Goal: Ask a question

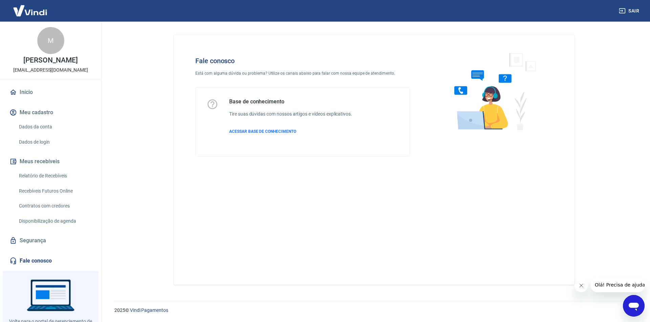
click at [635, 303] on icon "Abrir janela de mensagens" at bounding box center [633, 307] width 10 height 8
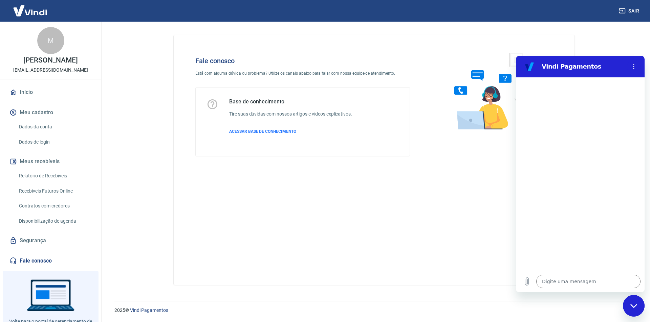
click at [23, 5] on img at bounding box center [30, 10] width 44 height 21
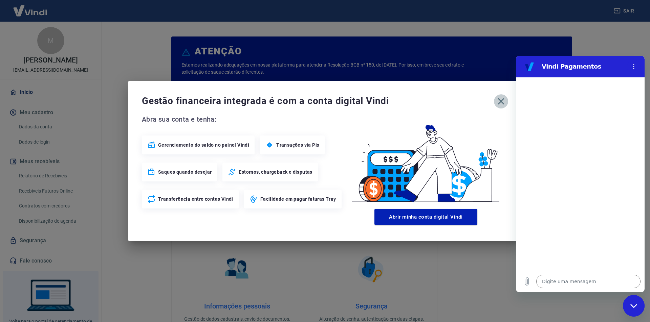
click at [502, 103] on icon "button" at bounding box center [500, 101] width 11 height 11
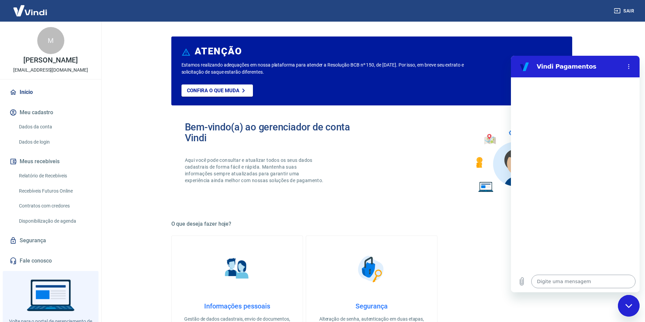
click at [570, 280] on textarea at bounding box center [583, 282] width 104 height 14
type textarea "q"
type textarea "x"
type textarea "qu"
type textarea "x"
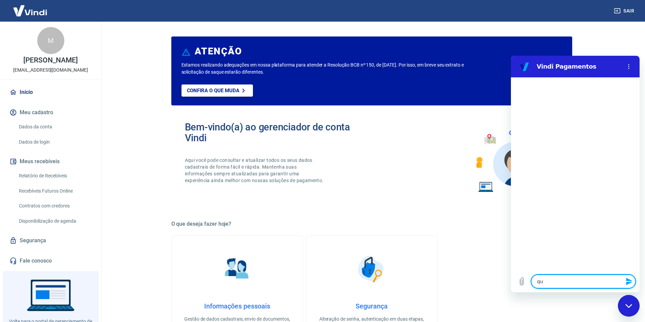
type textarea "que"
type textarea "x"
type textarea "quer"
type textarea "x"
type textarea "quero"
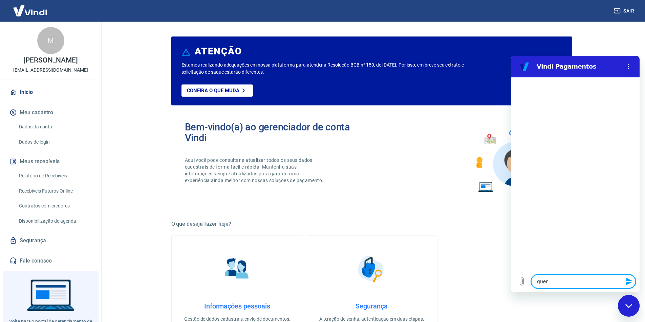
type textarea "x"
type textarea "quero"
type textarea "x"
type textarea "quero s"
type textarea "x"
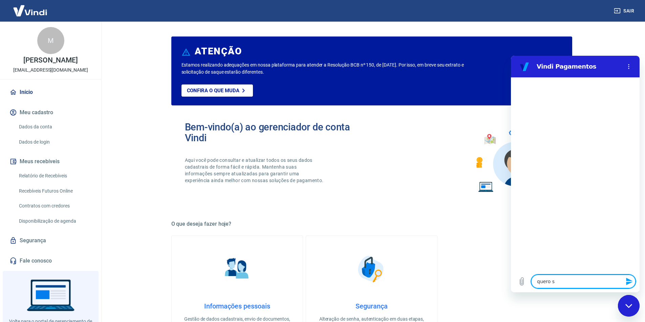
type textarea "quero sa"
type textarea "x"
type textarea "quero sab"
type textarea "x"
type textarea "quero sabe"
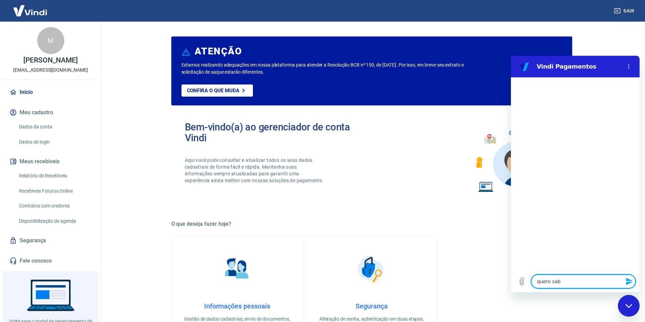
type textarea "x"
type textarea "quero saber"
type textarea "x"
type textarea "quero saber"
type textarea "x"
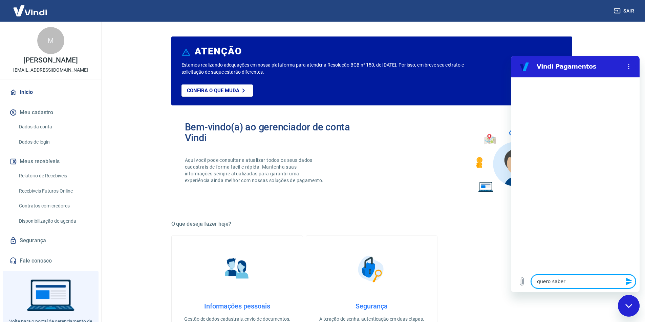
type textarea "quero saber m"
type textarea "x"
type textarea "quero saber"
type textarea "x"
type textarea "quero saber p"
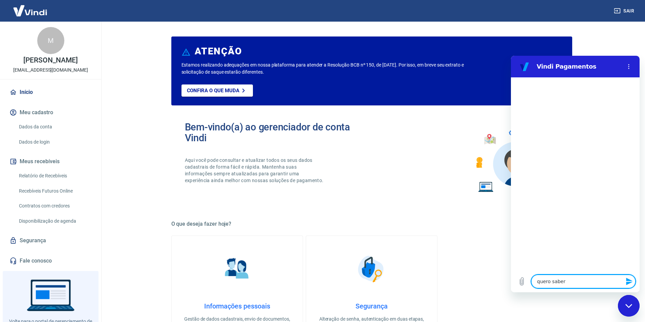
type textarea "x"
type textarea "quero saber pq"
type textarea "x"
type textarea "quero saber pq"
type textarea "x"
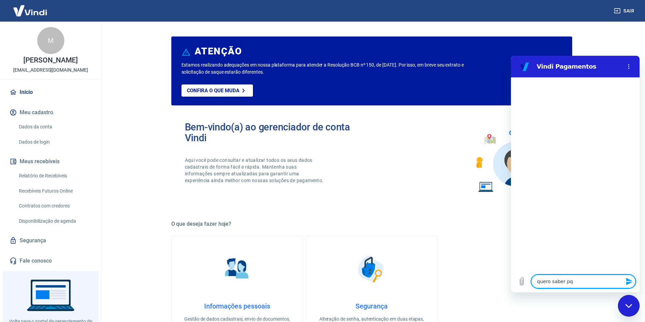
type textarea "quero saber pq f"
type textarea "x"
type textarea "quero saber pq fo"
type textarea "x"
type textarea "quero saber pq foi"
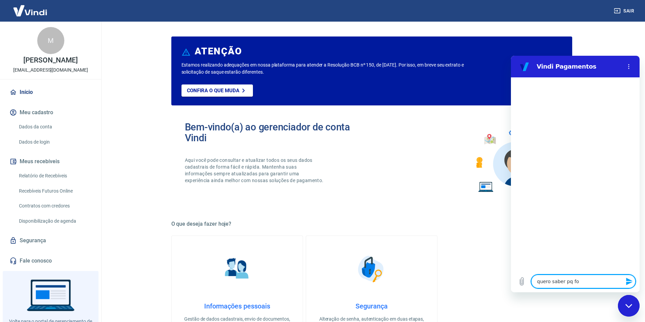
type textarea "x"
type textarea "quero saber pq foi"
type textarea "x"
type textarea "quero saber pq foi c"
type textarea "x"
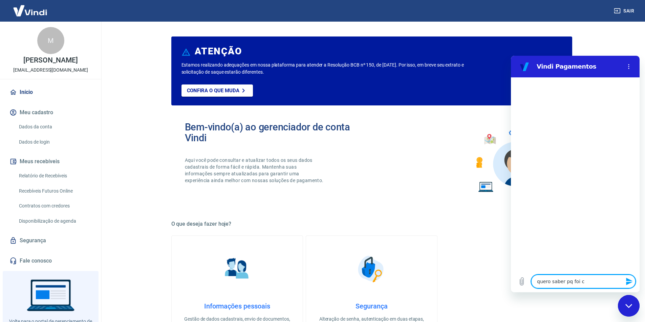
type textarea "quero saber pq foi ca"
type textarea "x"
type textarea "quero saber pq foi can"
type textarea "x"
type textarea "quero saber pq foi canc"
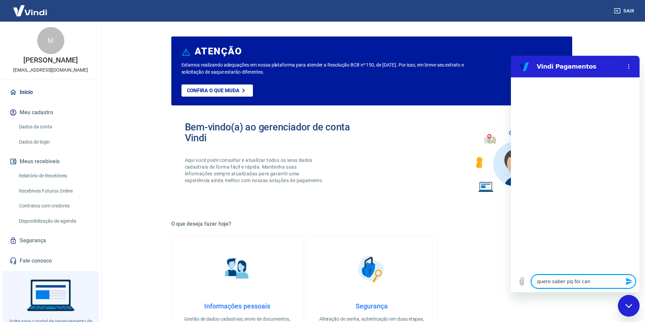
type textarea "x"
type textarea "quero saber pq foi cance"
type textarea "x"
type textarea "quero saber pq foi cancel"
type textarea "x"
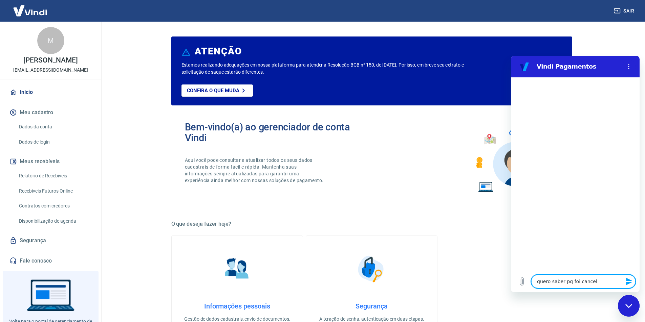
type textarea "quero saber pq foi cancela"
type textarea "x"
type textarea "quero saber pq foi cancelad"
type textarea "x"
type textarea "quero saber pq foi cancelada"
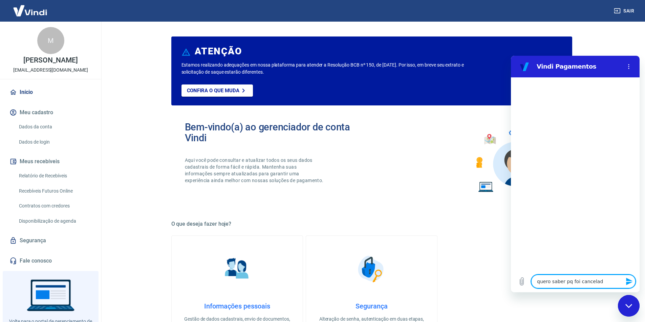
type textarea "x"
type textarea "quero saber pq foi cancelada"
type textarea "x"
type textarea "quero saber pq foi cancelada a"
type textarea "x"
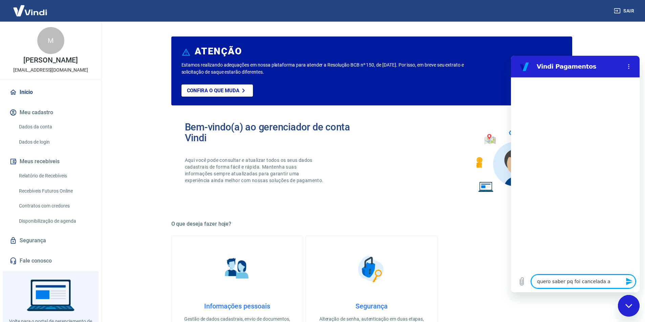
type textarea "quero saber pq foi cancelada a"
type textarea "x"
type textarea "quero saber pq foi cancelada a c"
type textarea "x"
type textarea "quero saber pq foi cancelada a co"
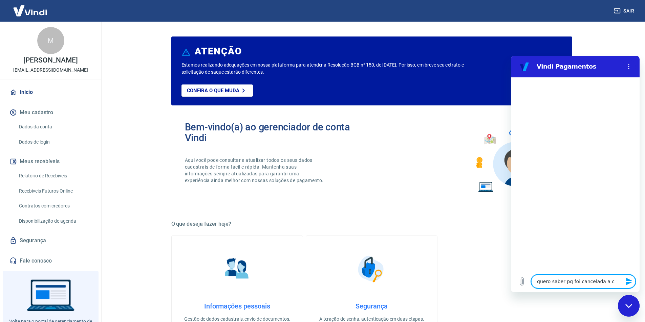
type textarea "x"
type textarea "quero saber pq foi cancelada a com"
type textarea "x"
type textarea "quero saber pq foi cancelada a comp"
type textarea "x"
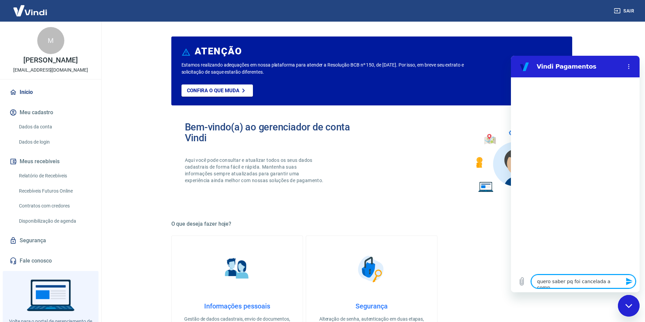
type textarea "quero saber pq foi cancelada a compr"
type textarea "x"
type textarea "quero saber pq foi cancelada a compra"
type textarea "x"
type textarea "quero saber pq foi cancelada a compra"
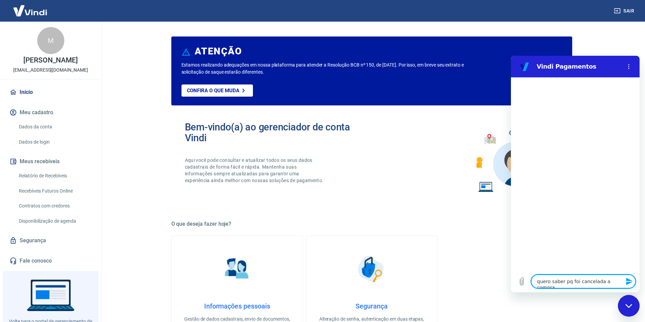
type textarea "x"
type textarea "quero saber pq foi cancelada a compra d"
type textarea "x"
type textarea "quero saber pq foi cancelada a compra do"
type textarea "x"
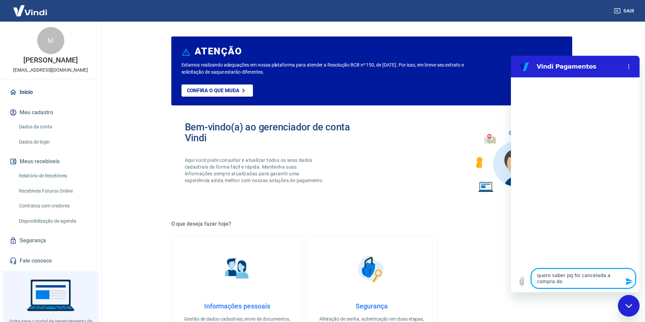
type textarea "quero saber pq foi cancelada a compra do"
type textarea "x"
type textarea "quero saber pq foi cancelada a compra do c"
type textarea "x"
type textarea "quero saber pq foi cancelada a compra do cl"
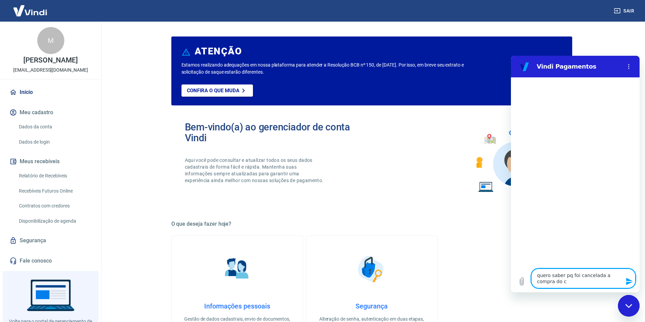
type textarea "x"
type textarea "quero saber pq foi cancelada a compra do cli"
type textarea "x"
type textarea "quero saber pq foi cancelada a compra do clie"
type textarea "x"
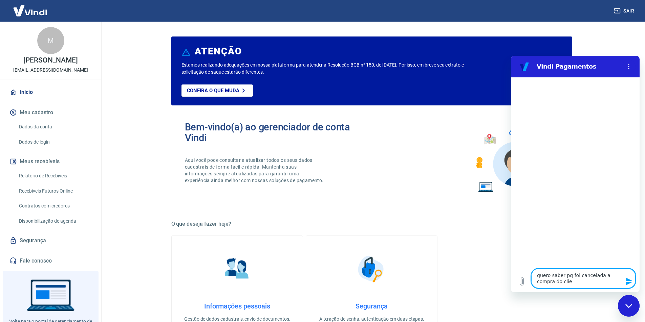
type textarea "quero saber pq foi cancelada a compra do clien"
type textarea "x"
type textarea "quero saber pq foi cancelada a compra do client"
type textarea "x"
type textarea "quero saber pq foi cancelada a compra do cliente"
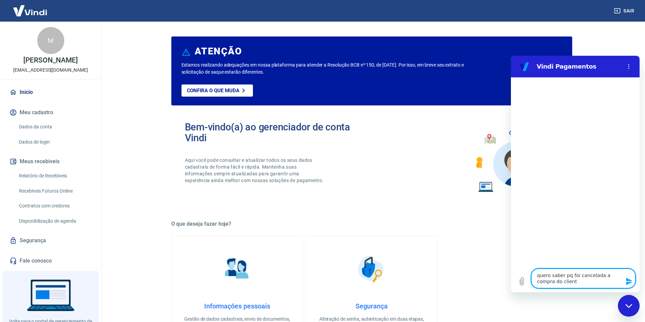
type textarea "x"
type textarea "quero saber pq foi cancelada a compra do cliente?"
type textarea "x"
type textarea "quero saber pq foi cancelada a compra do cliente?"
type textarea "x"
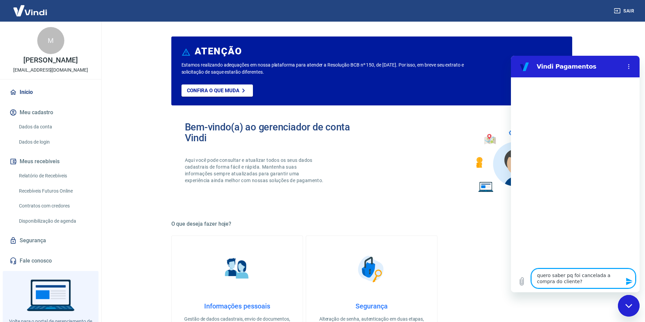
type textarea "quero saber pq foi cancelada a compra do cliente? ""
type textarea "x"
paste textarea "228466133"
type textarea "quero saber pq foi cancelada a compra do cliente? "228466133"
type textarea "x"
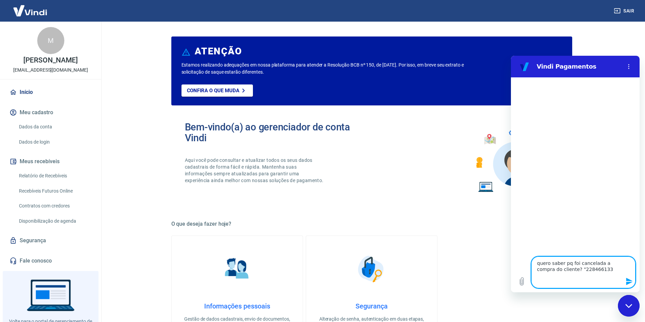
type textarea "quero saber pq foi cancelada a compra do cliente? "n228466133"
type textarea "x"
type textarea "quero saber pq foi cancelada a compra do cliente? "nu228466133"
type textarea "x"
type textarea "quero saber pq foi cancelada a compra do cliente? "num228466133"
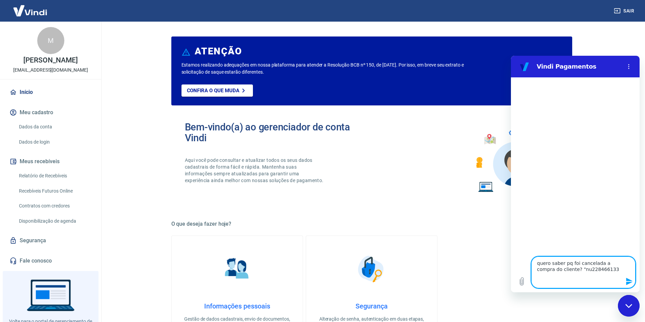
type textarea "x"
type textarea "quero saber pq foi cancelada a compra do cliente? "nume228466133"
type textarea "x"
type textarea "quero saber pq foi cancelada a compra do cliente? "numer228466133"
type textarea "x"
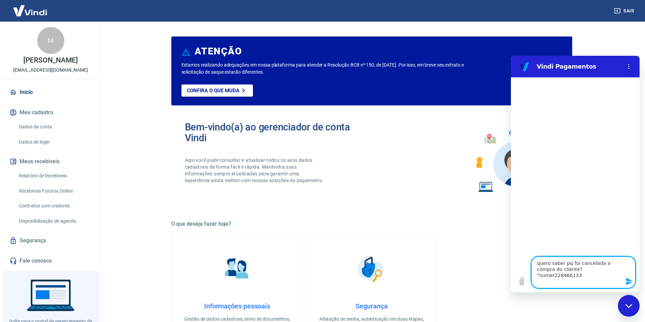
type textarea "quero saber pq foi cancelada a compra do cliente? "numero228466133"
type textarea "x"
type textarea "quero saber pq foi cancelada a compra do cliente? "numero 228466133"
type textarea "x"
type textarea "quero saber pq foi cancelada a compra do cliente? "numero d228466133"
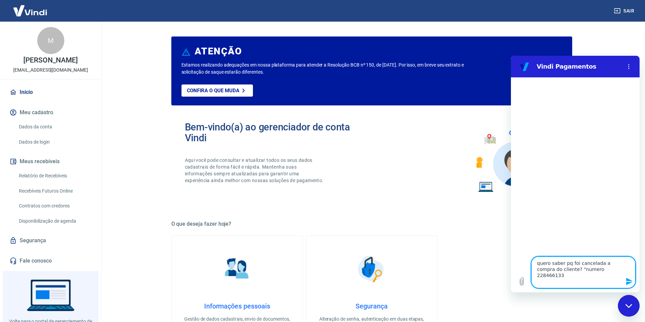
type textarea "x"
type textarea "quero saber pq foi cancelada a compra do cliente? "numero da228466133"
type textarea "x"
type textarea "quero saber pq foi cancelada a compra do cliente? "numero da 228466133"
type textarea "x"
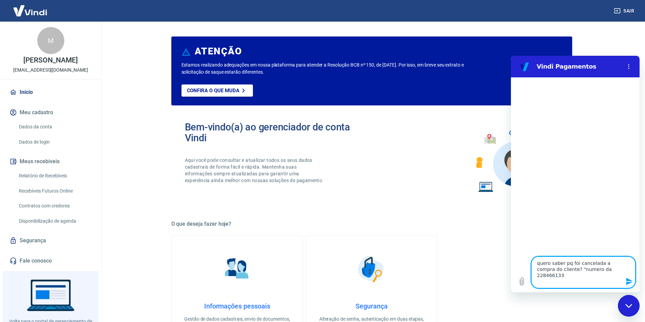
type textarea "quero saber pq foi cancelada a compra do cliente? "numero da t228466133"
type textarea "x"
type textarea "quero saber pq foi cancelada a compra do cliente? "numero da tr228466133"
type textarea "x"
type textarea "quero saber pq foi cancelada a compra do cliente? "numero da tra228466133"
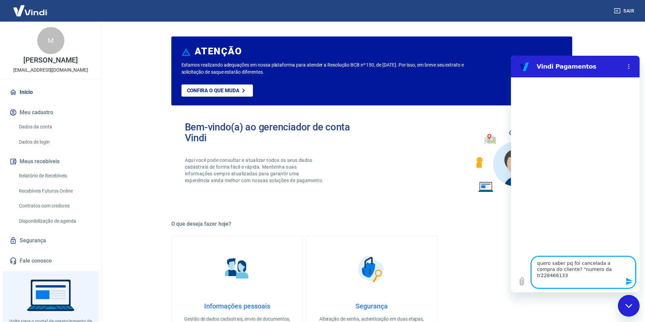
type textarea "x"
type textarea "quero saber pq foi cancelada a compra do cliente? "numero da tran228466133"
type textarea "x"
type textarea "quero saber pq foi cancelada a compra do cliente? "numero da trans228466133"
type textarea "x"
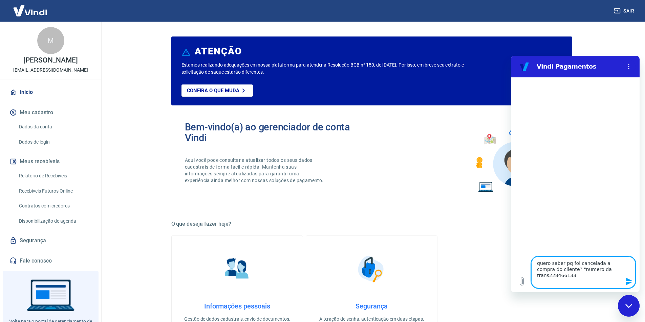
type textarea "quero saber pq foi cancelada a compra do cliente? "numero da transa228466133"
type textarea "x"
type textarea "quero saber pq foi cancelada a compra do cliente? "numero da transaç228466133"
type textarea "x"
type textarea "quero saber pq foi cancelada a compra do cliente? "numero da transaçã228466133"
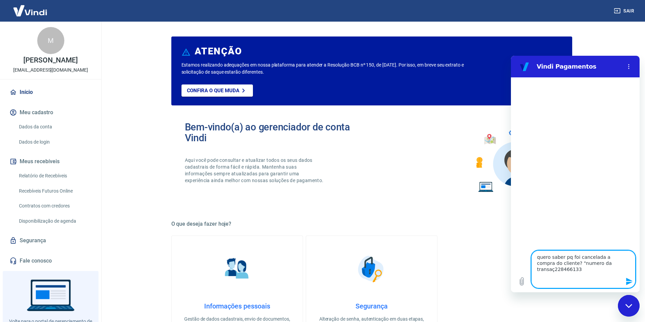
type textarea "x"
type textarea "quero saber pq foi cancelada a compra do cliente? "numero da transação228466133"
type textarea "x"
type textarea "quero saber pq foi cancelada a compra do cliente? "numero da transação 228466133"
type textarea "x"
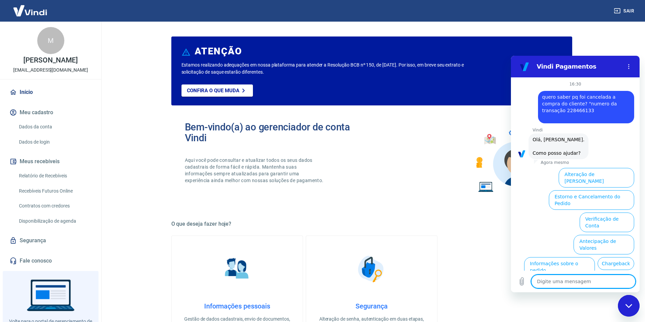
scroll to position [36, 0]
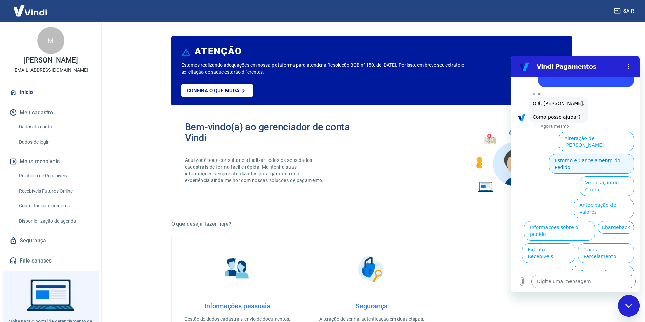
click at [610, 154] on button "Estorno e Cancelamento do Pedido" at bounding box center [590, 164] width 85 height 20
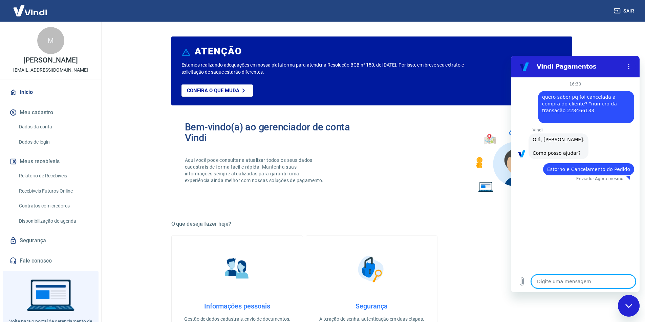
type textarea "x"
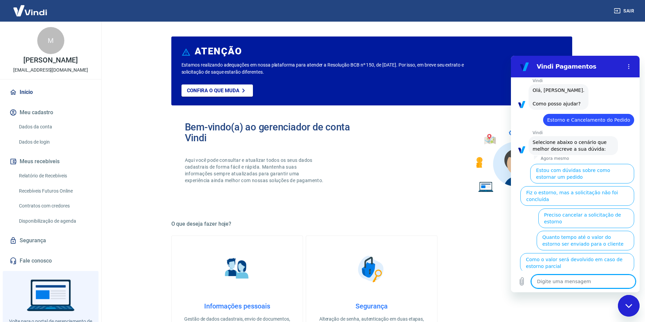
scroll to position [55, 0]
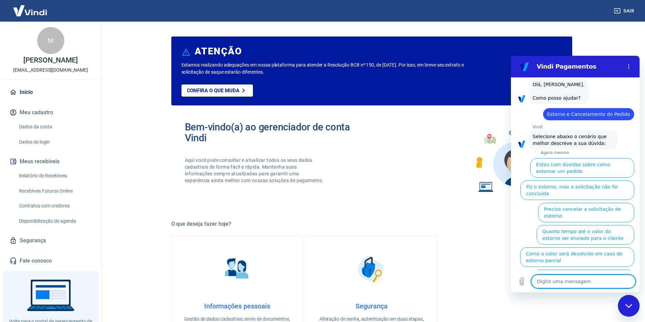
type textarea "o"
type textarea "x"
type textarea "ou"
type textarea "x"
type textarea "out"
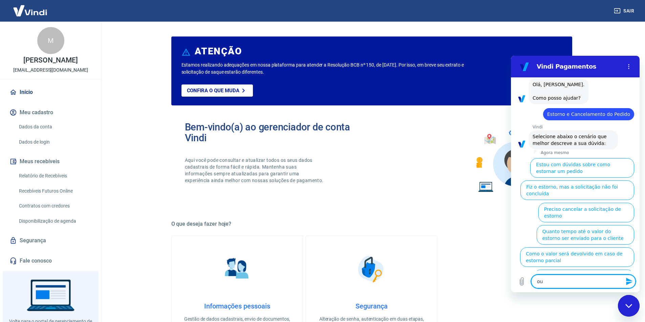
type textarea "x"
type textarea "outr"
type textarea "x"
type textarea "outro"
type textarea "x"
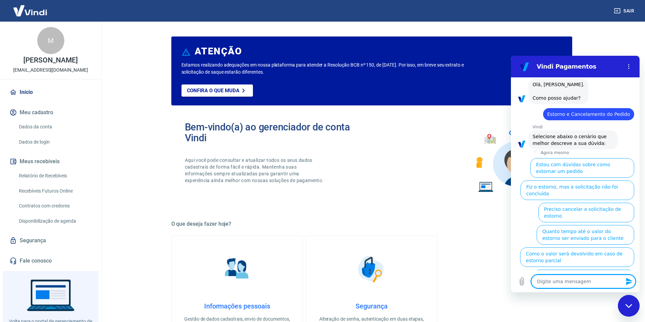
scroll to position [0, 0]
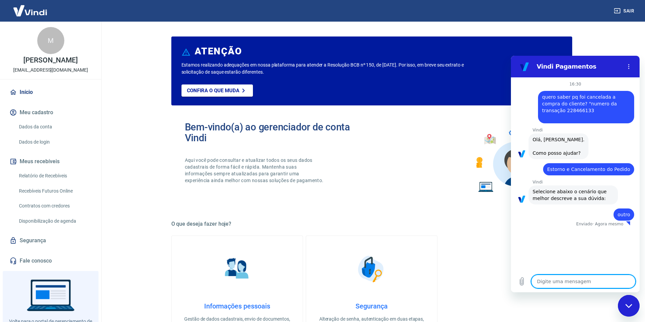
type textarea "x"
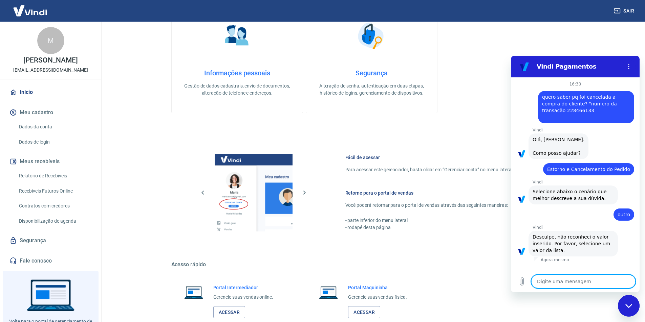
scroll to position [237, 0]
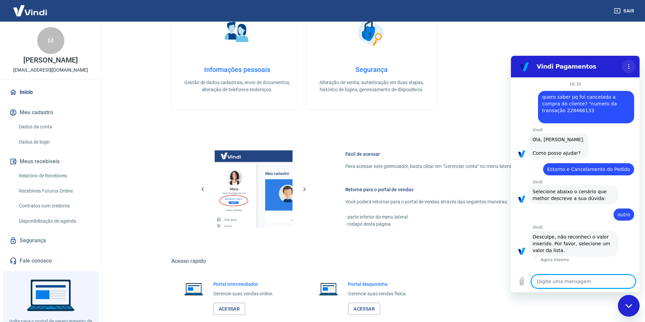
click at [631, 69] on button "Menu de opções" at bounding box center [629, 67] width 14 height 14
click at [591, 280] on textarea at bounding box center [583, 282] width 104 height 14
click at [603, 283] on textarea at bounding box center [583, 282] width 104 height 14
type textarea "a"
type textarea "x"
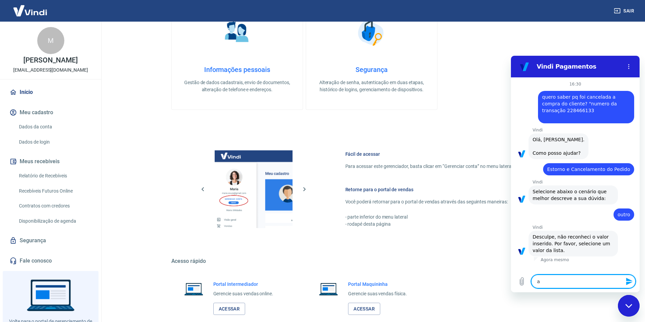
type textarea "at"
type textarea "x"
type textarea "ate"
type textarea "x"
type textarea "aten"
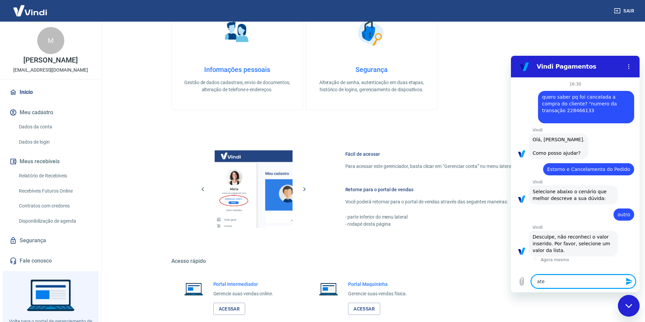
type textarea "x"
type textarea "atend"
type textarea "x"
type textarea "atendi"
type textarea "x"
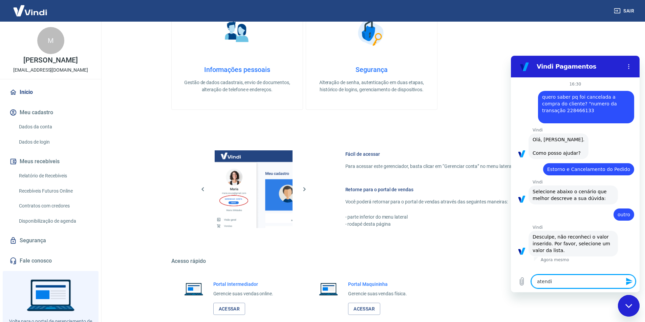
type textarea "atendim"
type textarea "x"
type textarea "atendime"
type textarea "x"
type textarea "atendimen"
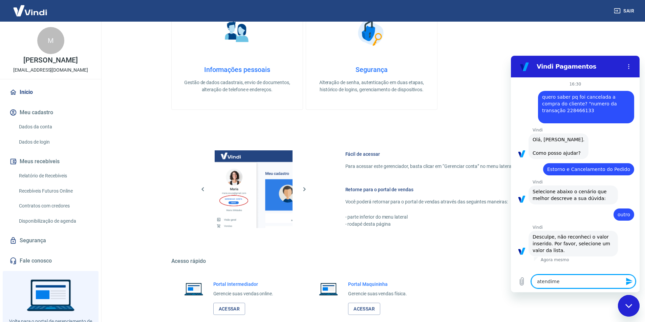
type textarea "x"
type textarea "atendiment"
type textarea "x"
type textarea "atendimento"
type textarea "x"
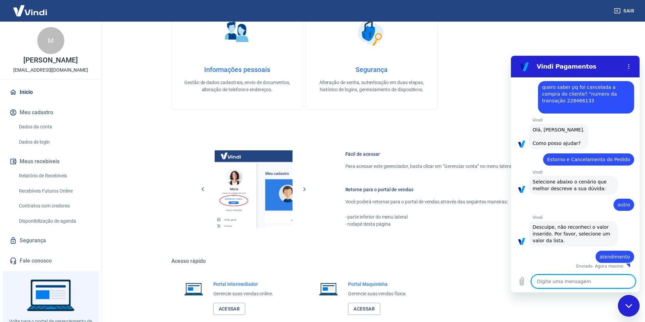
type textarea "x"
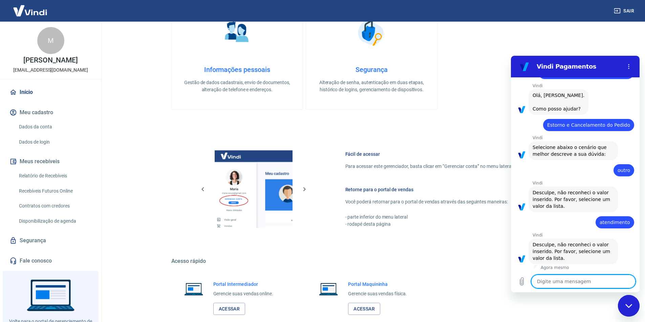
scroll to position [46, 0]
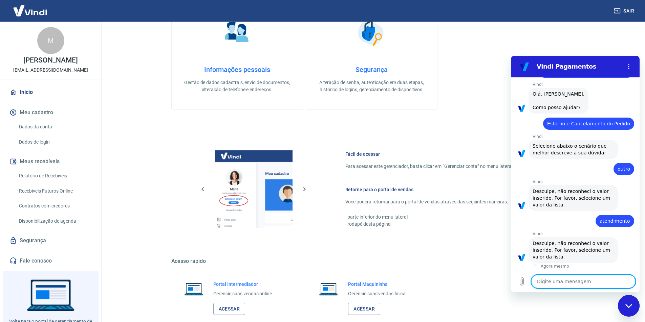
type textarea "f"
type textarea "x"
type textarea "fa"
type textarea "x"
type textarea "fal"
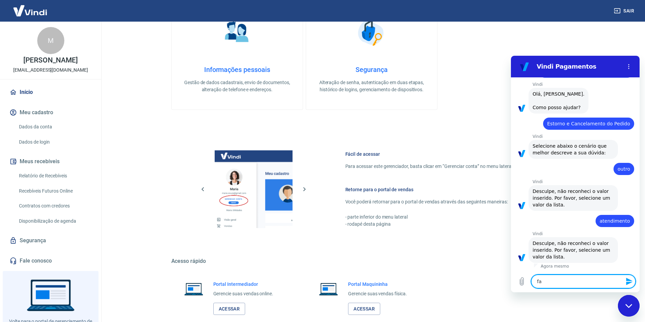
type textarea "x"
type textarea "fala"
type textarea "x"
type textarea "falar"
type textarea "x"
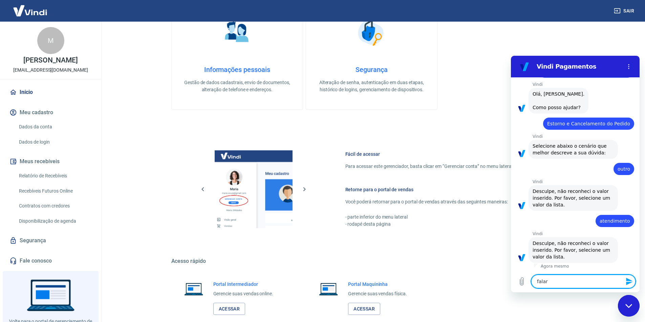
type textarea "falar"
type textarea "x"
type textarea "falar c"
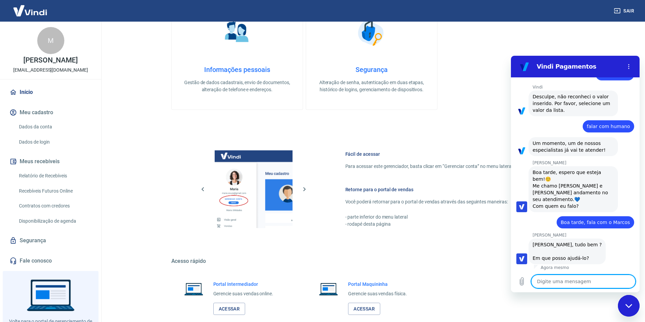
scroll to position [194, 0]
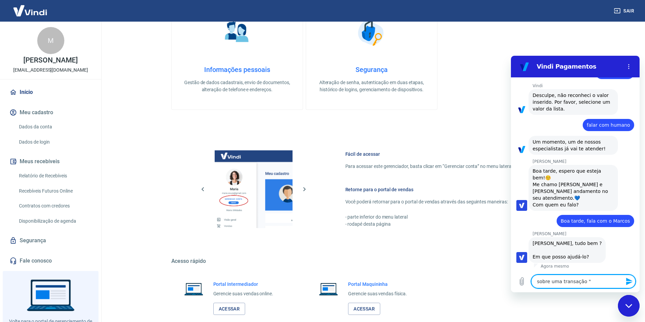
paste textarea "228466133"
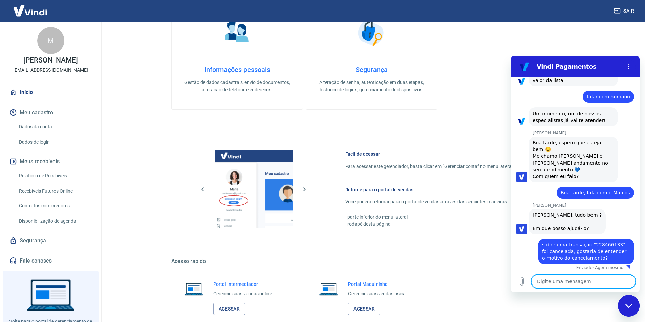
scroll to position [224, 0]
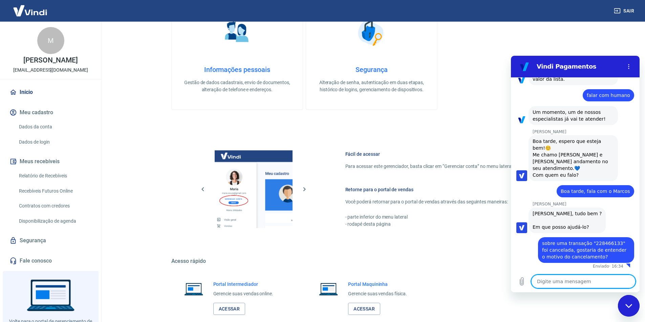
click at [547, 285] on textarea at bounding box center [583, 282] width 104 height 14
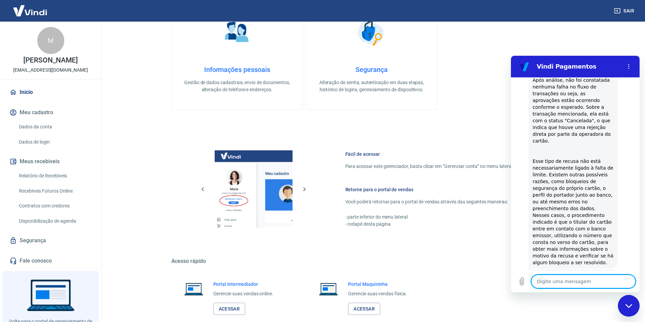
scroll to position [438, 0]
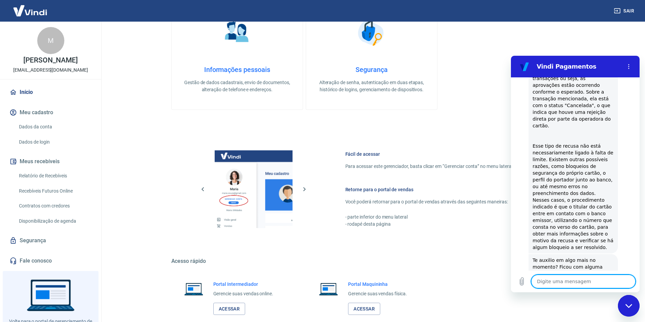
click at [629, 306] on icon "Fechar janela de mensagens" at bounding box center [628, 306] width 7 height 4
